Goal: Communication & Community: Ask a question

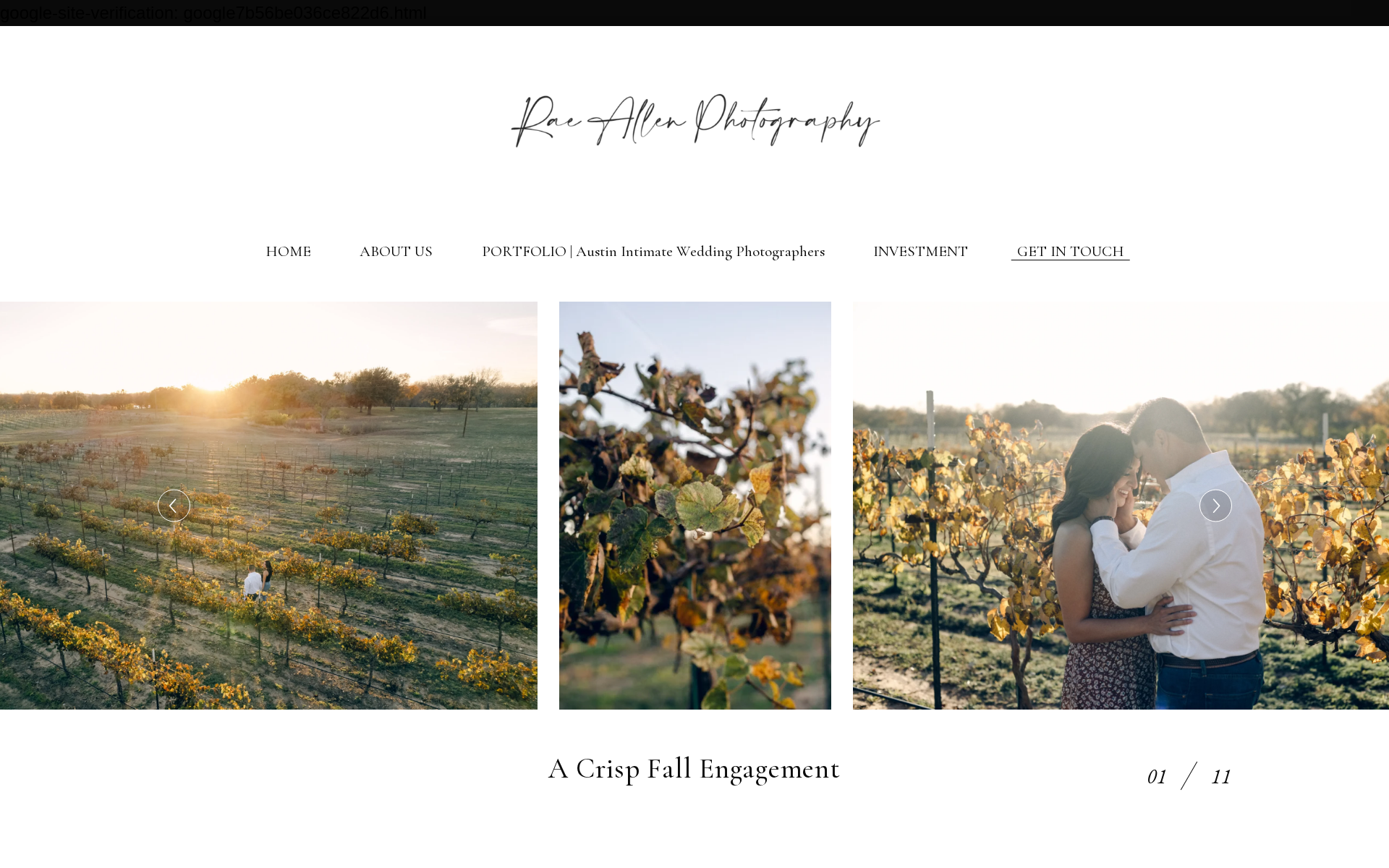
select select "Elopement (3 hours or less)"
